Goal: Task Accomplishment & Management: Manage account settings

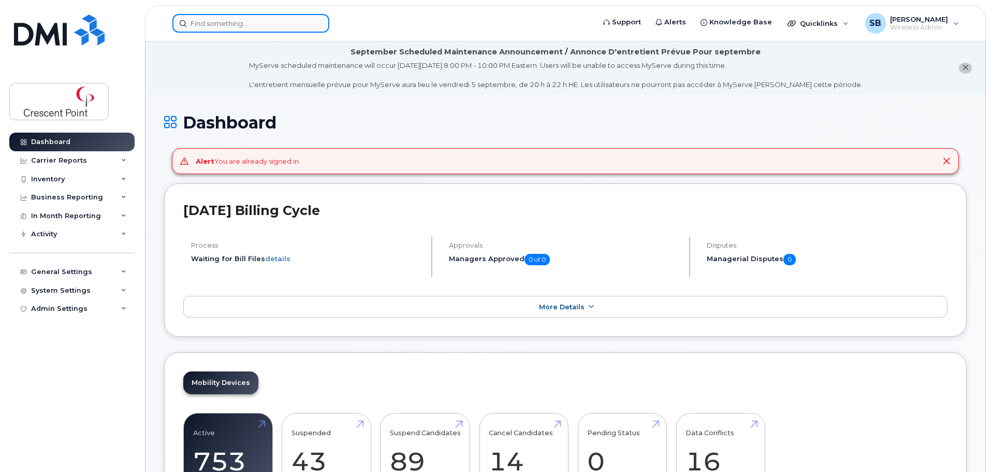
click at [270, 25] on input at bounding box center [250, 23] width 157 height 19
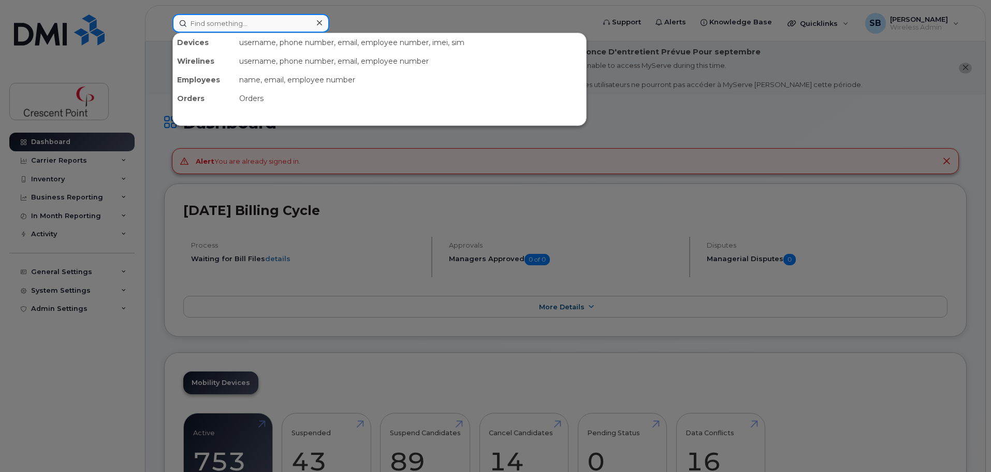
click at [216, 30] on input at bounding box center [250, 23] width 157 height 19
paste input "7804024652"
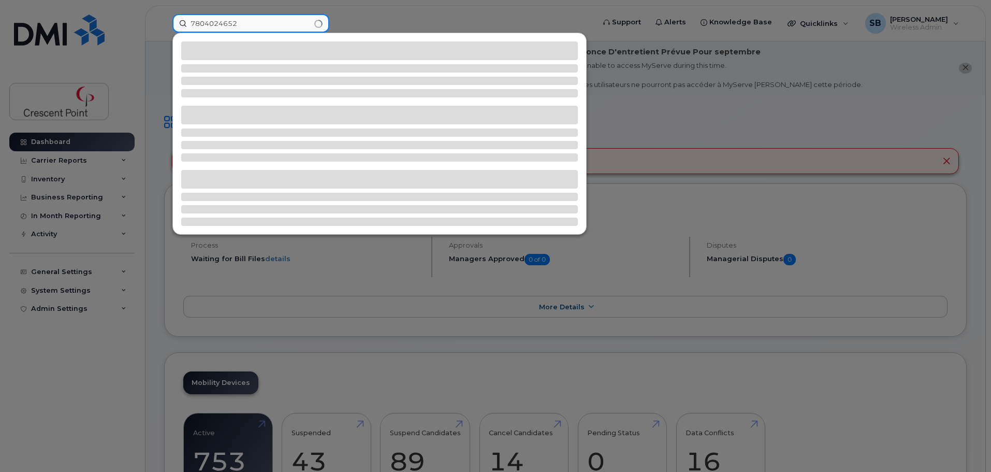
type input "7804024652"
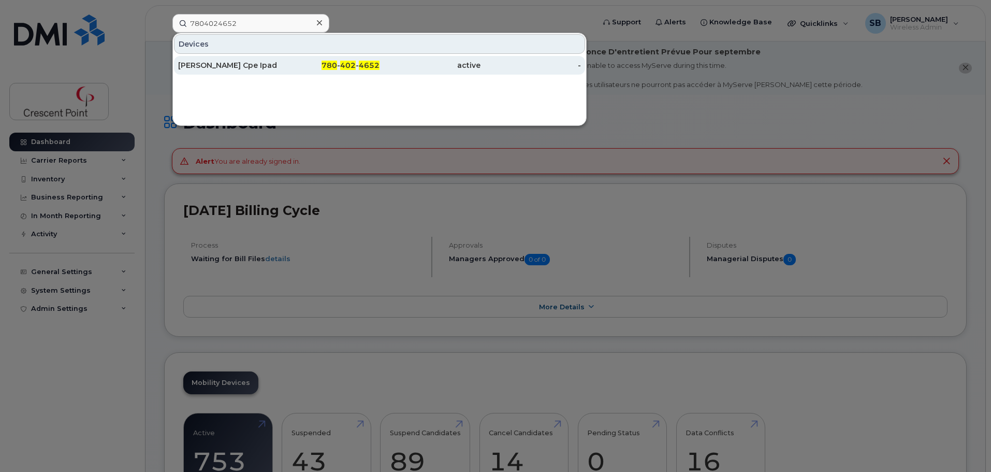
click at [332, 56] on div "780 - 402 - 4652" at bounding box center [329, 65] width 101 height 19
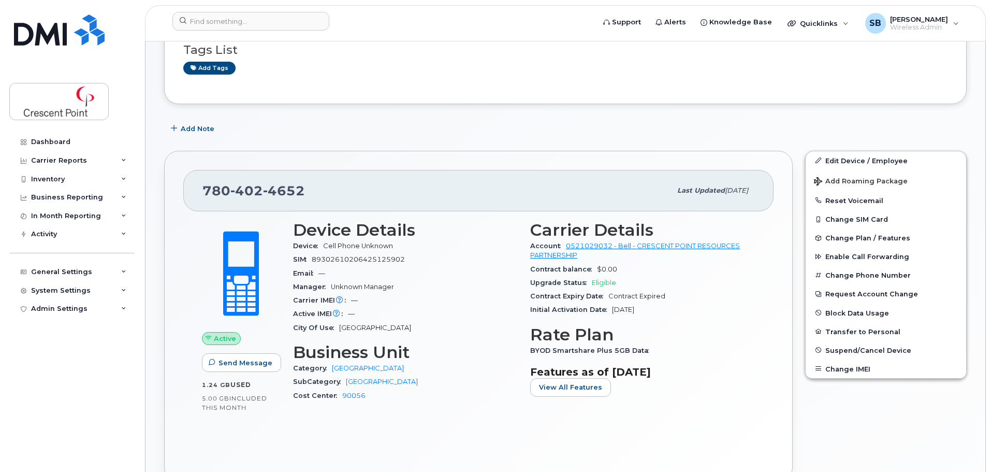
scroll to position [155, 0]
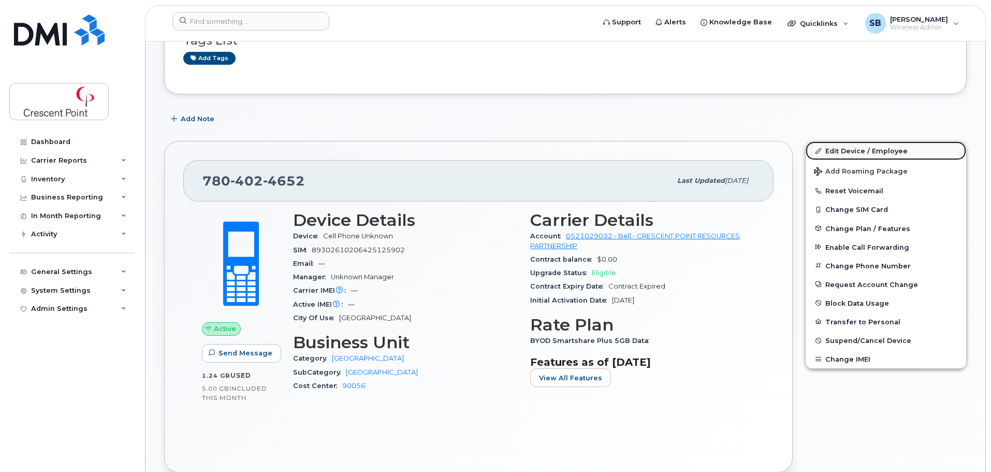
click at [858, 154] on link "Edit Device / Employee" at bounding box center [886, 150] width 161 height 19
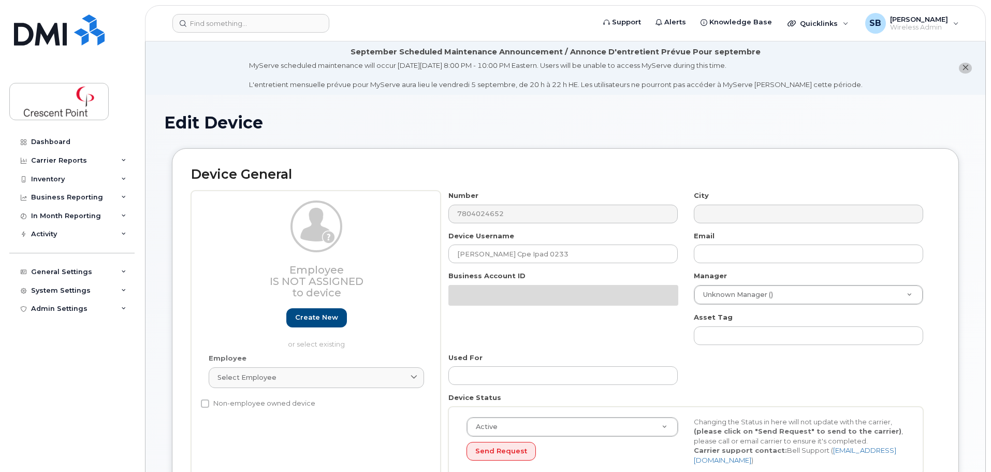
select select "29504683"
select select "29256678"
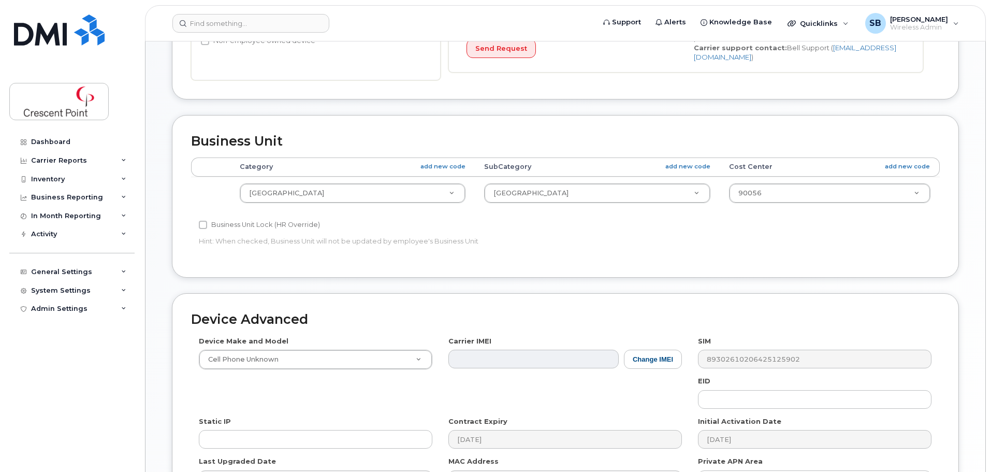
scroll to position [414, 0]
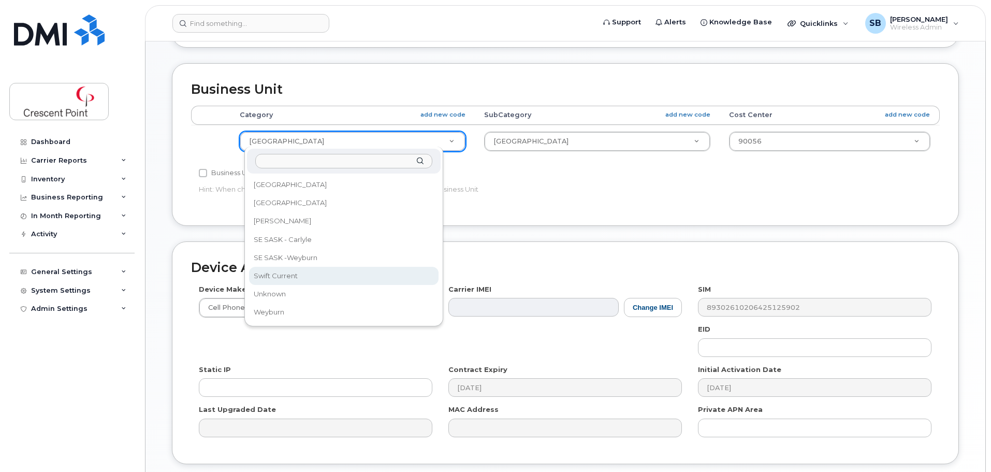
drag, startPoint x: 346, startPoint y: 279, endPoint x: 499, endPoint y: 171, distance: 187.6
select select "29256669"
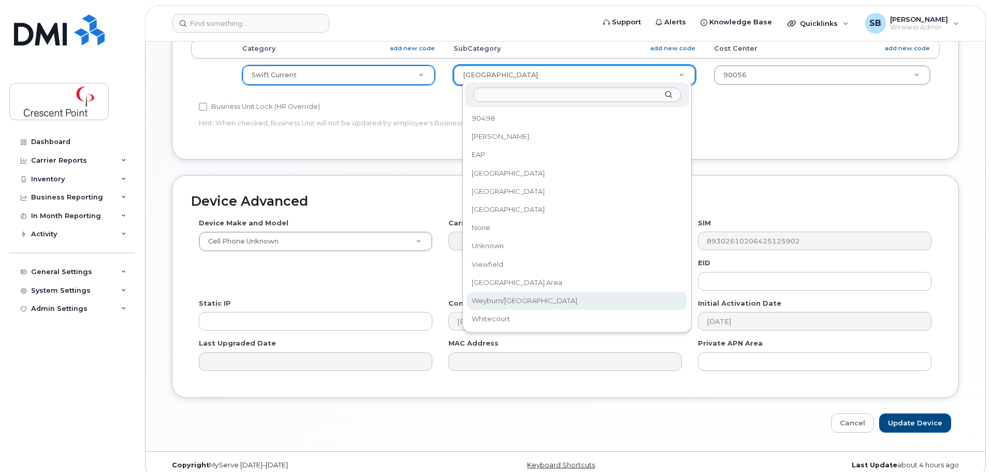
scroll to position [489, 0]
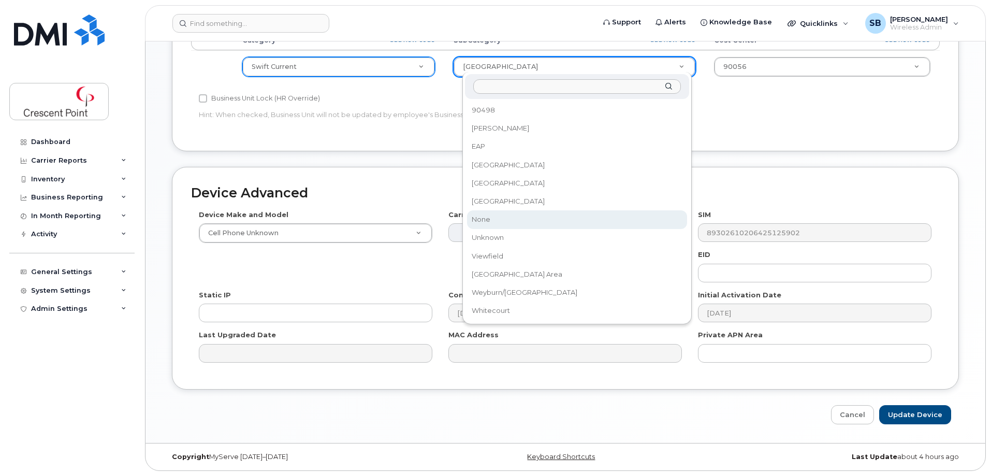
select select "29256671"
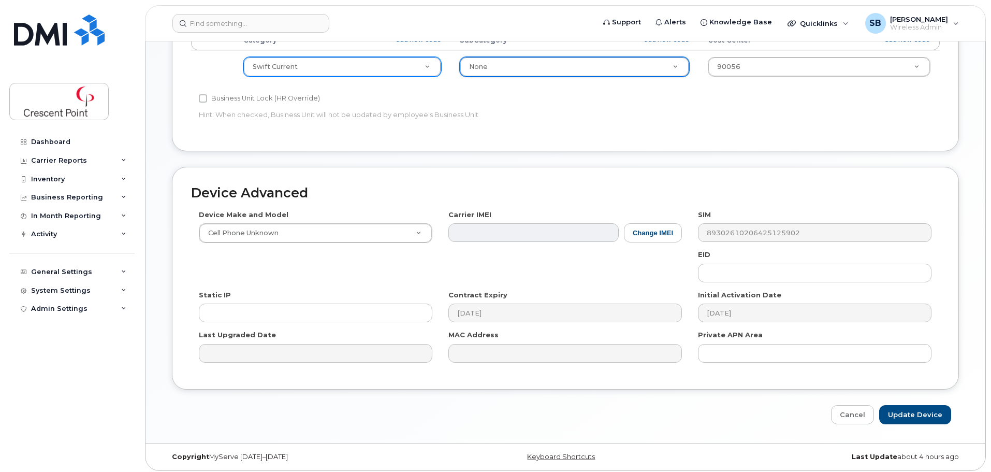
click at [797, 104] on div "Accounting Categories Rules Category add new code SubCategory add new code Cost…" at bounding box center [565, 81] width 749 height 101
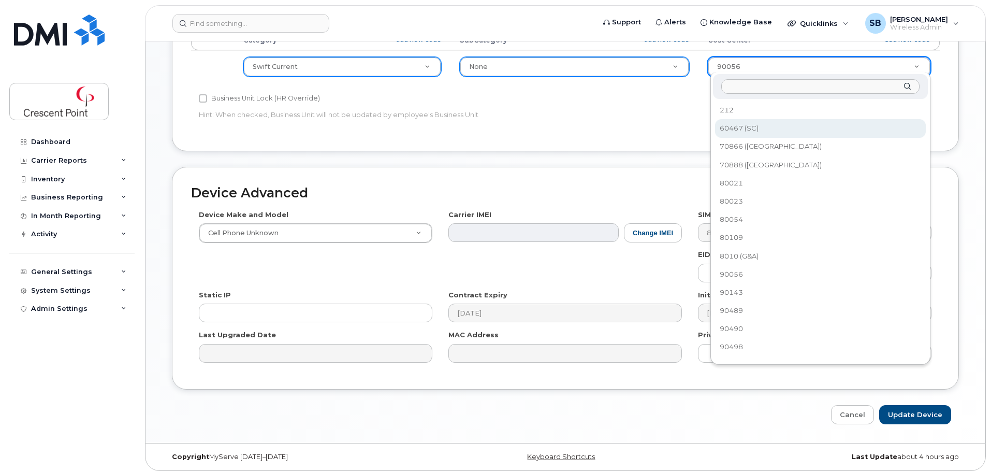
select select "35751401"
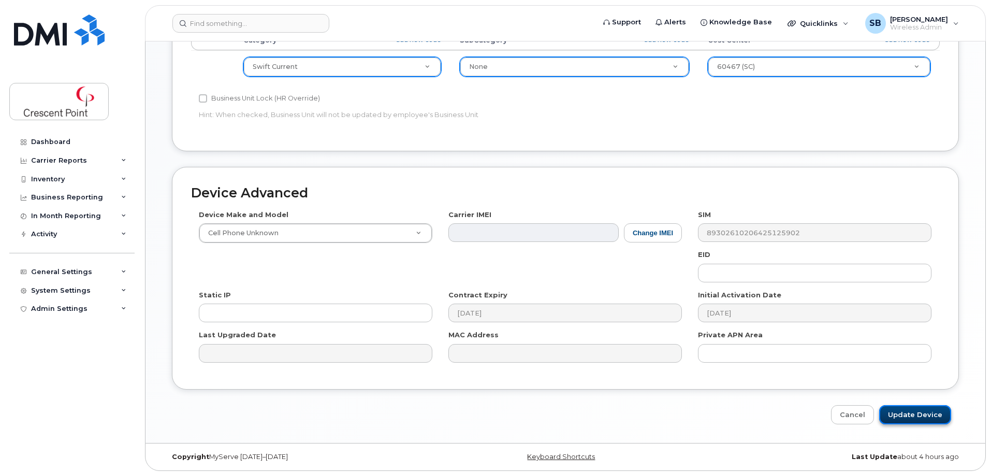
click at [915, 414] on input "Update Device" at bounding box center [915, 414] width 72 height 19
type input "Saving..."
